Goal: Task Accomplishment & Management: Manage account settings

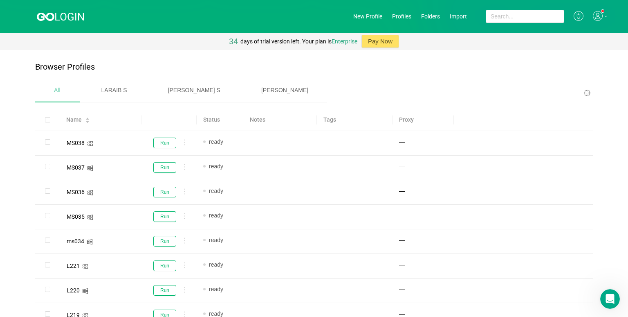
click at [243, 97] on div "[PERSON_NAME]" at bounding box center [285, 90] width 85 height 21
click at [232, 119] on div "Status" at bounding box center [220, 119] width 34 height 9
click at [234, 118] on div "Status" at bounding box center [220, 119] width 34 height 9
click at [232, 116] on div "Status" at bounding box center [220, 119] width 34 height 9
click at [593, 18] on icon at bounding box center [598, 16] width 10 height 10
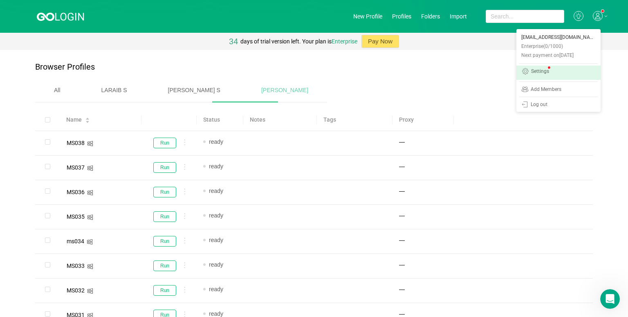
click at [554, 69] on link "Settings" at bounding box center [559, 72] width 84 height 14
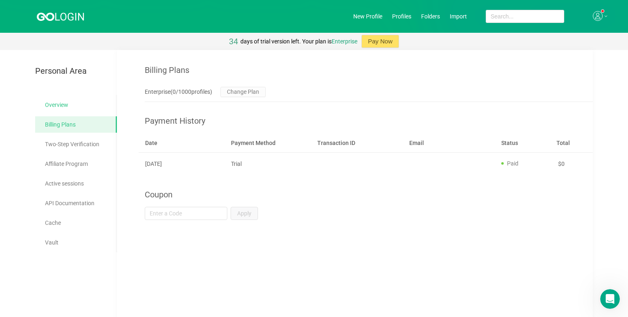
click at [62, 112] on link "Overview" at bounding box center [77, 105] width 65 height 16
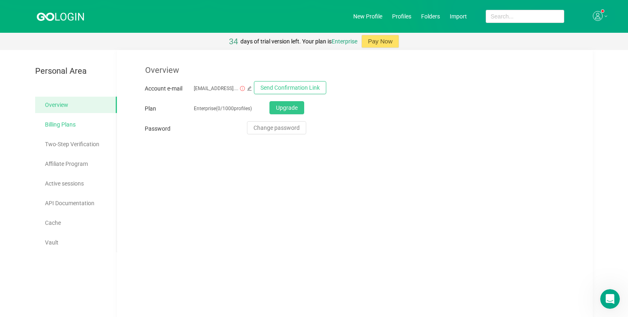
click at [57, 128] on link "Billing Plans" at bounding box center [77, 124] width 65 height 16
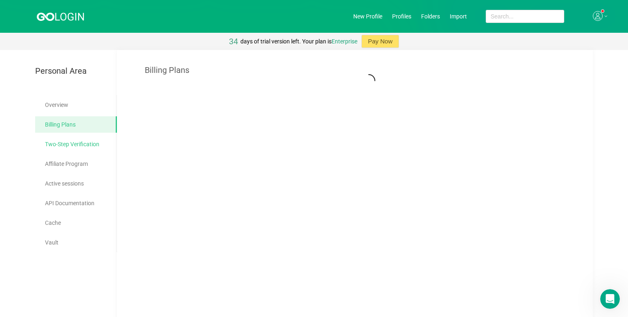
click at [57, 149] on link "Two-Step Verification" at bounding box center [77, 144] width 65 height 16
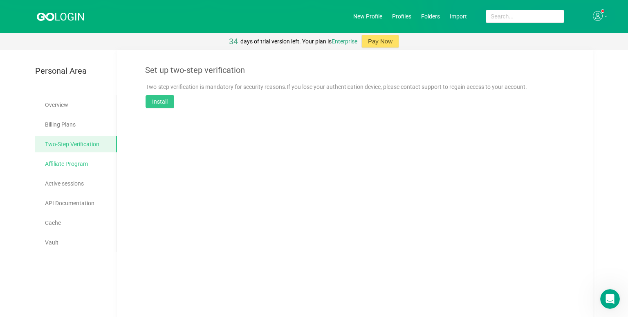
click at [60, 160] on link "Affiliate Program" at bounding box center [77, 163] width 65 height 16
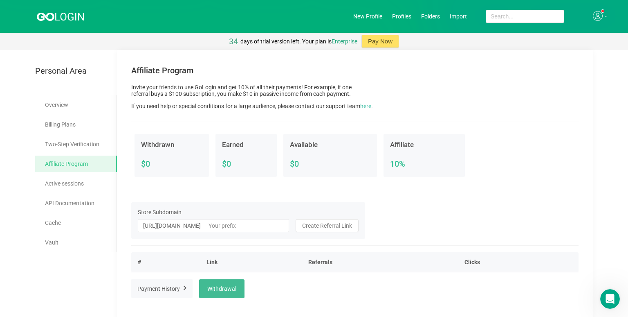
scroll to position [49, 0]
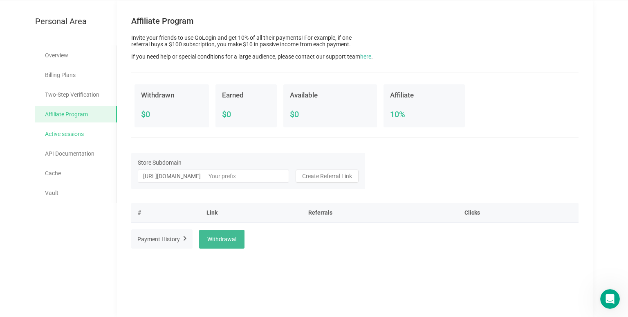
click at [85, 136] on link "Active sessions" at bounding box center [77, 134] width 65 height 16
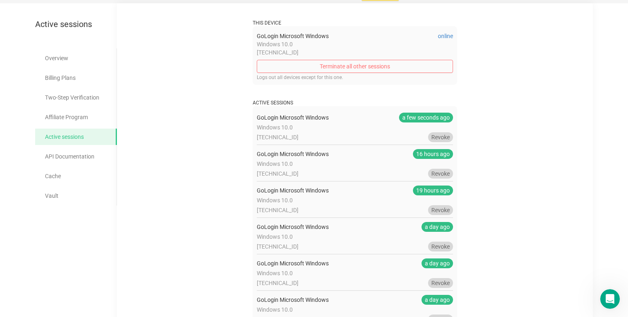
scroll to position [128, 0]
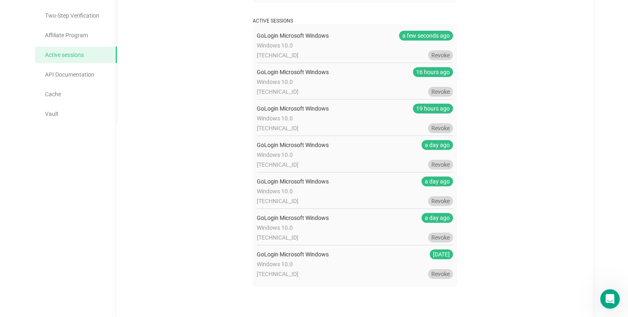
click at [428, 72] on span "16 hours ago" at bounding box center [433, 72] width 40 height 10
click at [271, 70] on span "GoLogin Microsoft Windows" at bounding box center [293, 72] width 72 height 7
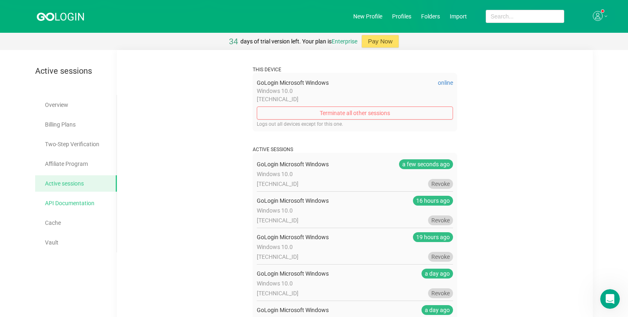
click at [77, 202] on link "API Documentation" at bounding box center [77, 203] width 65 height 16
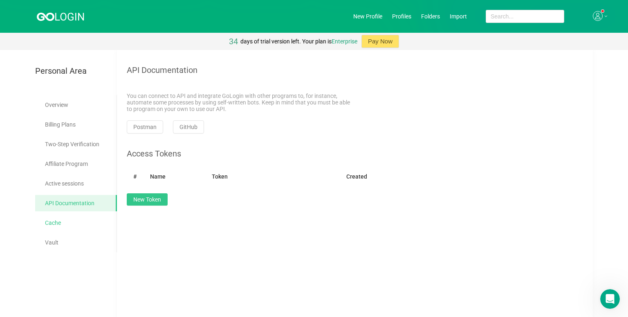
click at [80, 217] on link "Cache" at bounding box center [77, 222] width 65 height 16
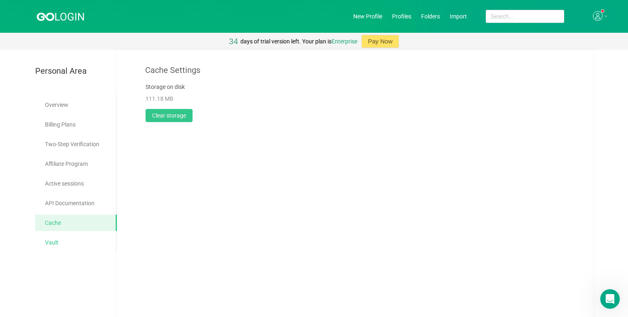
click at [75, 236] on link "Vault" at bounding box center [77, 242] width 65 height 16
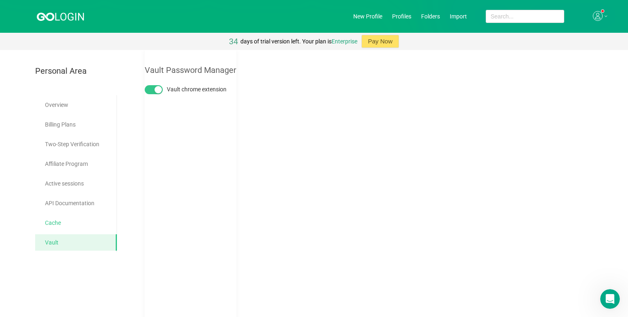
click at [88, 222] on link "Cache" at bounding box center [77, 222] width 65 height 16
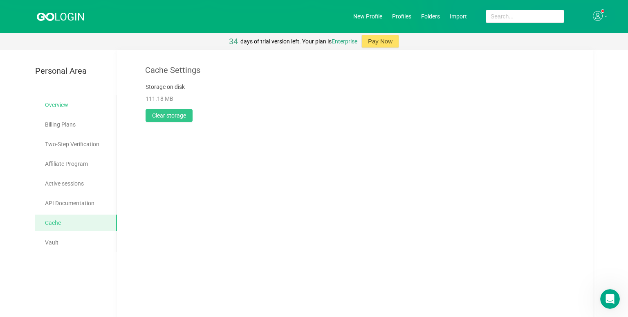
click at [78, 106] on link "Overview" at bounding box center [77, 105] width 65 height 16
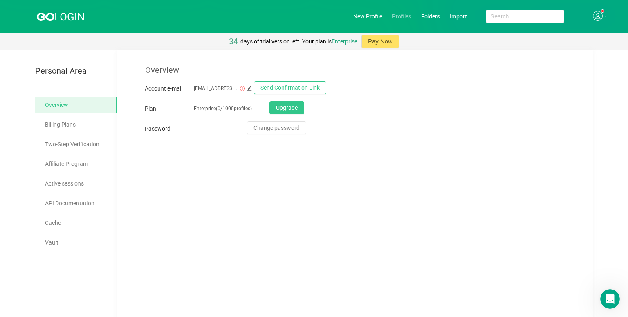
click at [399, 19] on link "Profiles" at bounding box center [401, 16] width 19 height 7
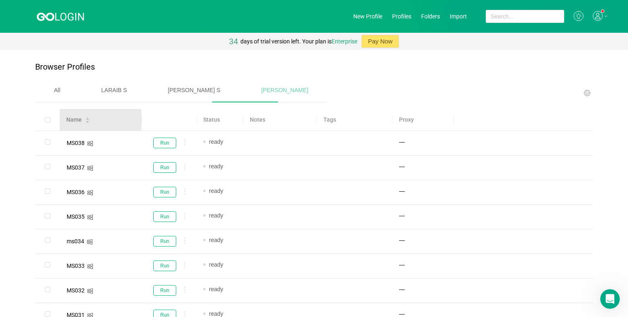
click at [87, 119] on icon "icon: caret-down" at bounding box center [87, 121] width 4 height 4
click at [370, 16] on link "New Profile" at bounding box center [367, 16] width 29 height 7
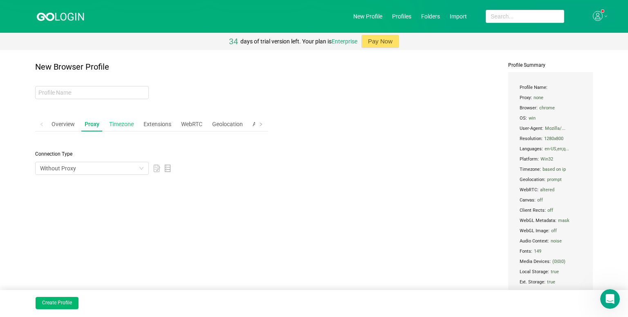
click at [124, 125] on div "Timezone" at bounding box center [121, 124] width 31 height 15
click at [143, 125] on div "Extensions" at bounding box center [159, 124] width 34 height 15
click at [187, 120] on div "WebRTC" at bounding box center [193, 124] width 28 height 15
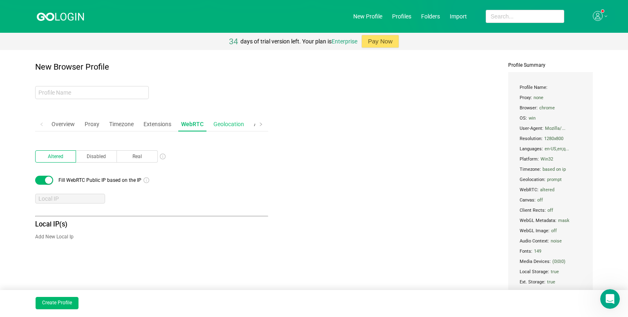
click at [232, 120] on div "Geolocation" at bounding box center [228, 124] width 37 height 15
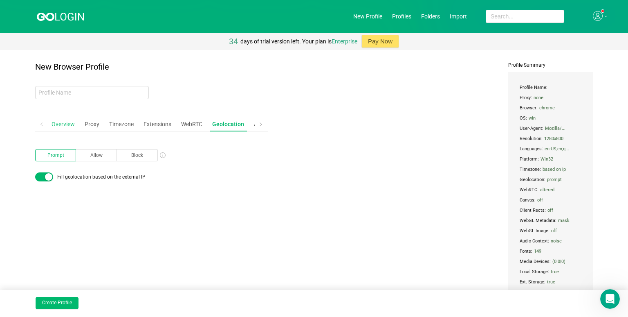
drag, startPoint x: 63, startPoint y: 121, endPoint x: 69, endPoint y: 119, distance: 5.7
click at [64, 121] on div "Overview" at bounding box center [63, 124] width 30 height 15
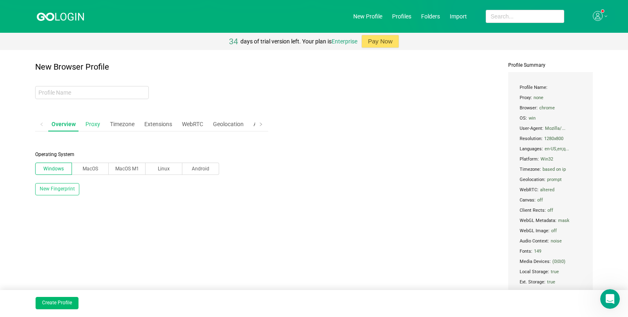
click at [90, 123] on div "Proxy" at bounding box center [92, 124] width 21 height 15
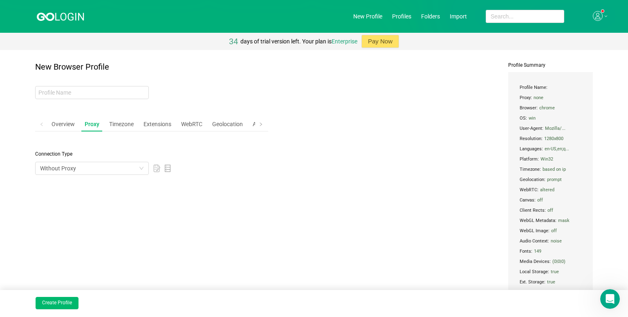
click at [79, 124] on div "Overview Proxy Timezone Extensions WebRTC Geolocation Advanced Cookies" at bounding box center [179, 124] width 263 height 15
click at [75, 124] on div "Overview" at bounding box center [63, 124] width 30 height 15
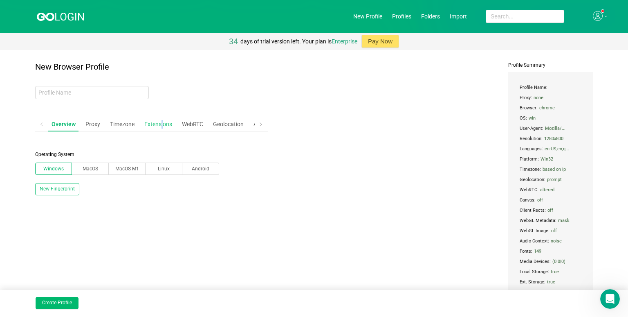
click at [162, 119] on div "Extensions" at bounding box center [158, 124] width 34 height 15
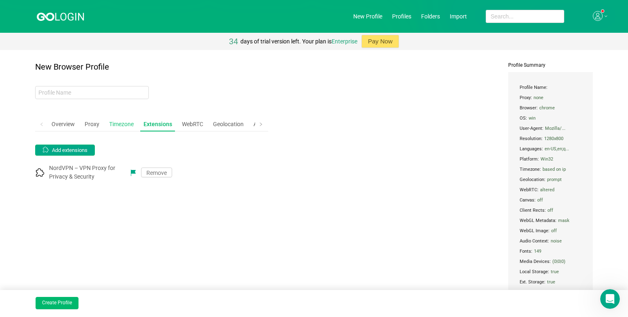
click at [124, 127] on div "Timezone" at bounding box center [121, 124] width 31 height 15
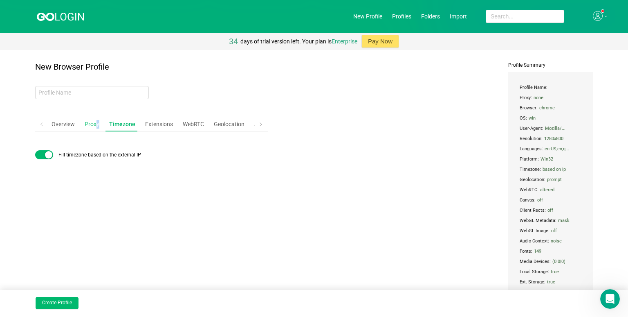
click at [97, 123] on div "Proxy" at bounding box center [91, 124] width 21 height 15
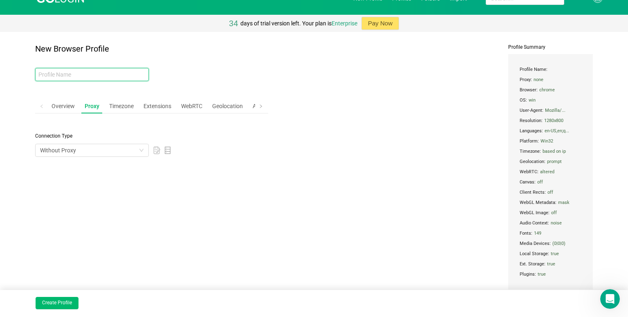
click at [105, 77] on input "text" at bounding box center [92, 74] width 114 height 13
type input "mksjis"
click at [51, 304] on button "Create Profile" at bounding box center [57, 303] width 43 height 12
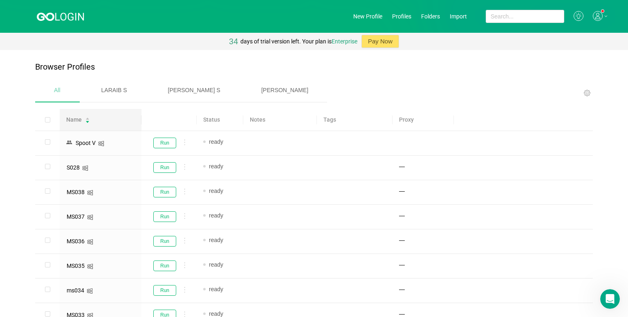
click at [243, 83] on div "[PERSON_NAME]" at bounding box center [285, 90] width 85 height 21
click at [52, 88] on div "All" at bounding box center [57, 90] width 44 height 21
click at [104, 95] on div "LARAIB S" at bounding box center [114, 90] width 63 height 21
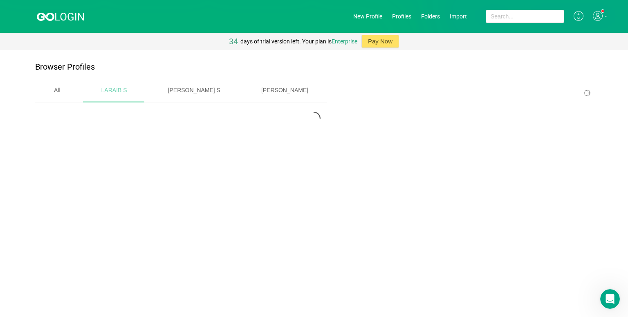
click at [149, 94] on div "[PERSON_NAME] S" at bounding box center [194, 90] width 90 height 21
click at [186, 92] on span "[PERSON_NAME] S" at bounding box center [194, 90] width 52 height 7
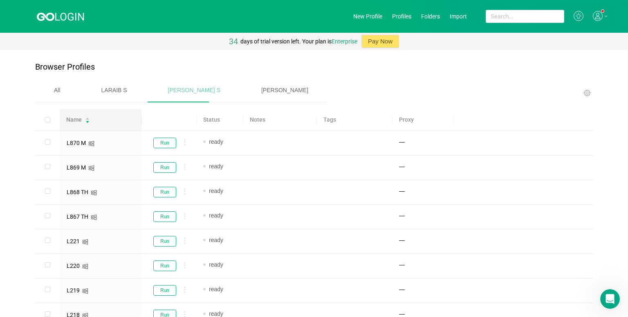
click at [243, 92] on div "[PERSON_NAME]" at bounding box center [285, 90] width 85 height 21
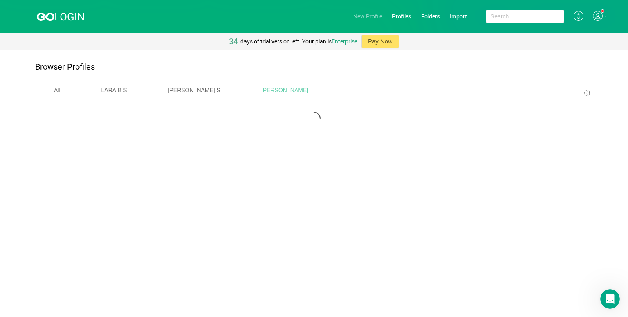
click at [362, 17] on link "New Profile" at bounding box center [367, 16] width 29 height 7
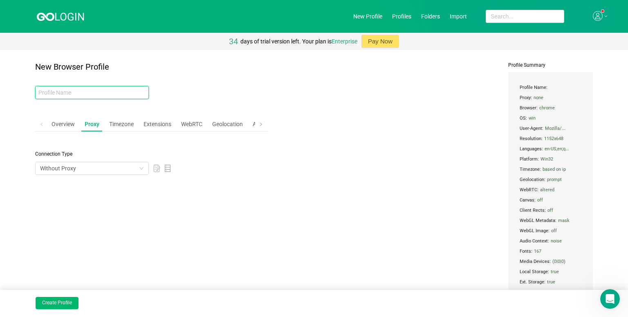
click at [97, 86] on input "text" at bounding box center [92, 92] width 114 height 13
type input "sss"
click at [64, 305] on button "Create Profile" at bounding box center [57, 303] width 43 height 12
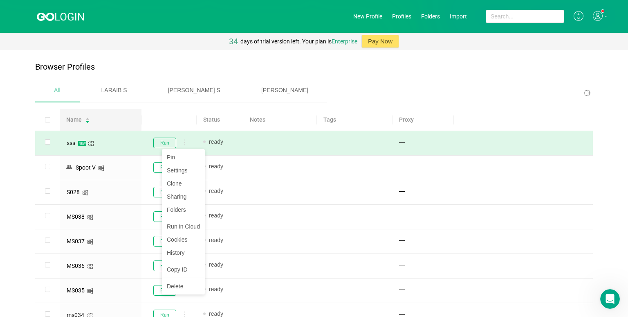
click at [184, 141] on icon at bounding box center [184, 142] width 1 height 6
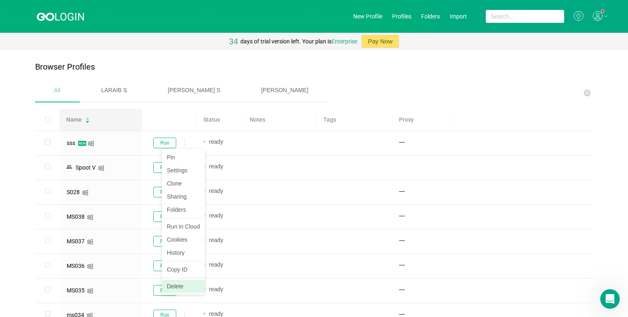
click at [175, 283] on li "Delete" at bounding box center [183, 285] width 43 height 13
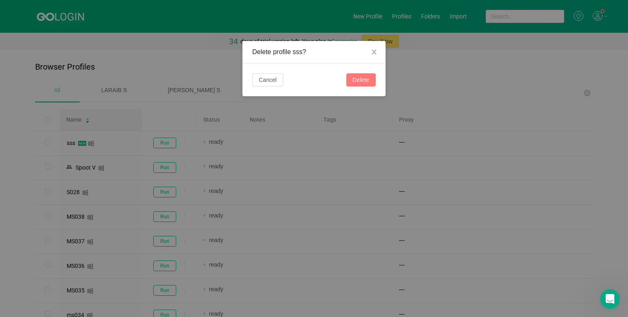
click at [358, 83] on button "Delete" at bounding box center [360, 79] width 29 height 13
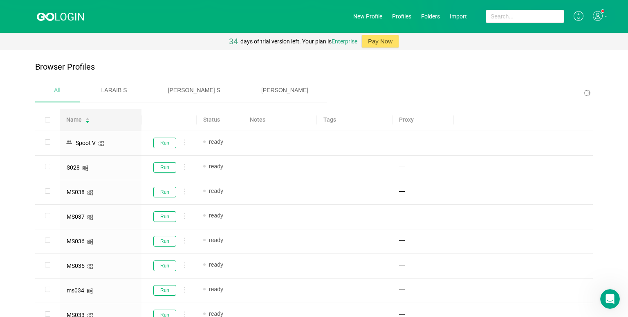
click at [261, 91] on span "[PERSON_NAME]" at bounding box center [284, 90] width 47 height 7
click at [368, 19] on link "New Profile" at bounding box center [367, 16] width 29 height 7
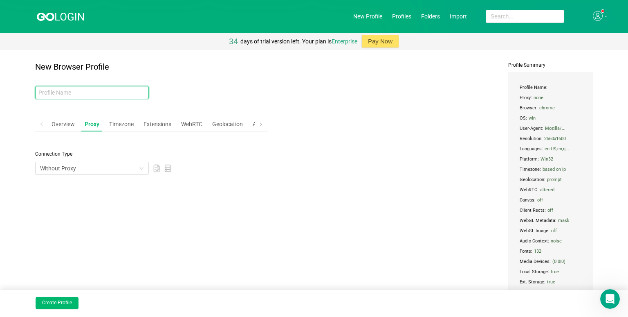
click at [130, 86] on input "text" at bounding box center [92, 92] width 114 height 13
click at [84, 92] on input "text" at bounding box center [92, 92] width 114 height 13
type input "hhhhh"
click at [55, 299] on button "Create Profile" at bounding box center [57, 303] width 43 height 12
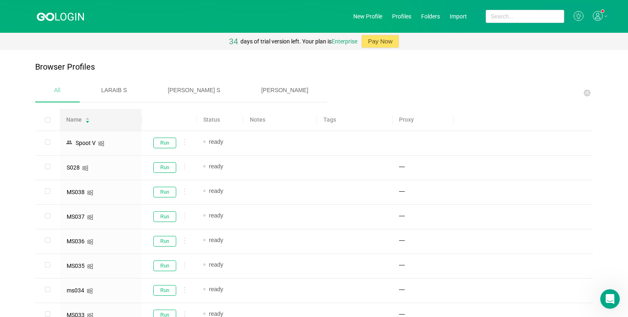
click at [243, 90] on div "[PERSON_NAME]" at bounding box center [285, 90] width 85 height 21
click at [67, 88] on div "All" at bounding box center [57, 90] width 44 height 21
click at [107, 76] on div "Browser Profiles" at bounding box center [314, 71] width 558 height 18
